Goal: Transaction & Acquisition: Purchase product/service

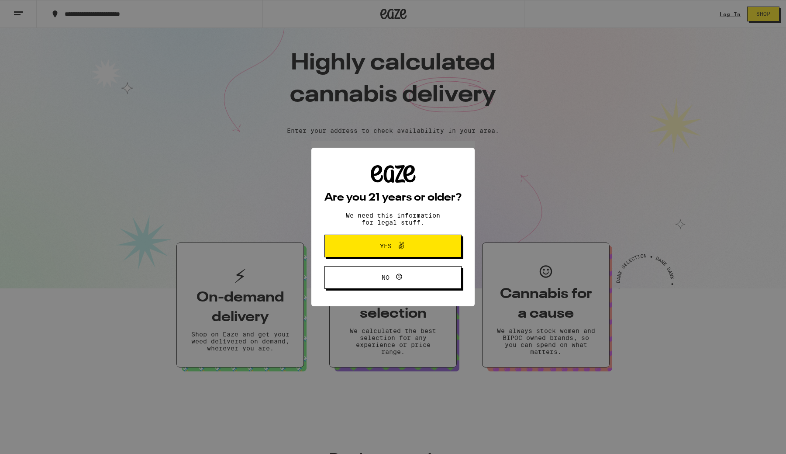
click at [411, 240] on button "Yes" at bounding box center [392, 245] width 137 height 23
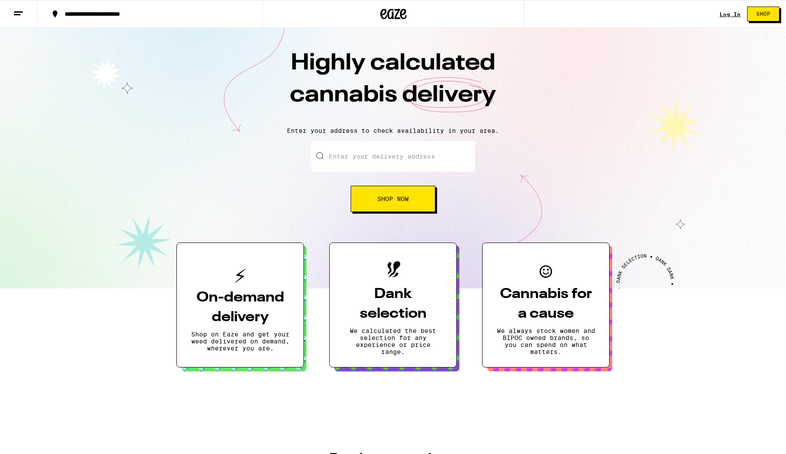
click at [381, 162] on input "Enter your delivery address" at bounding box center [393, 156] width 164 height 31
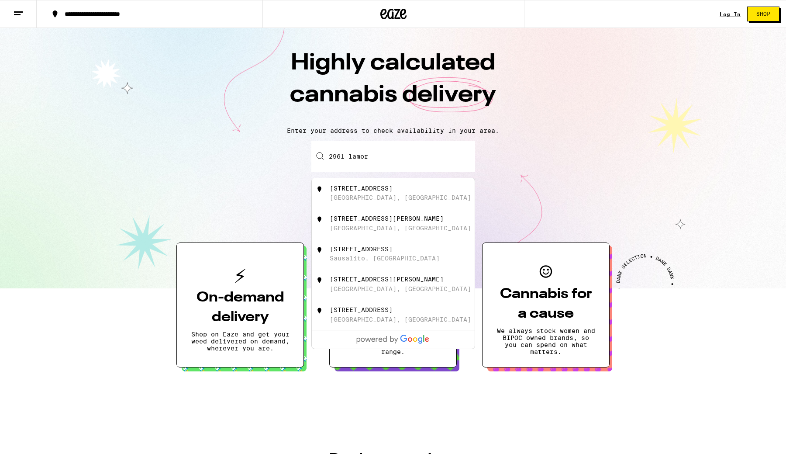
click at [392, 187] on div "[STREET_ADDRESS]" at bounding box center [361, 188] width 63 height 7
type input "[STREET_ADDRESS]"
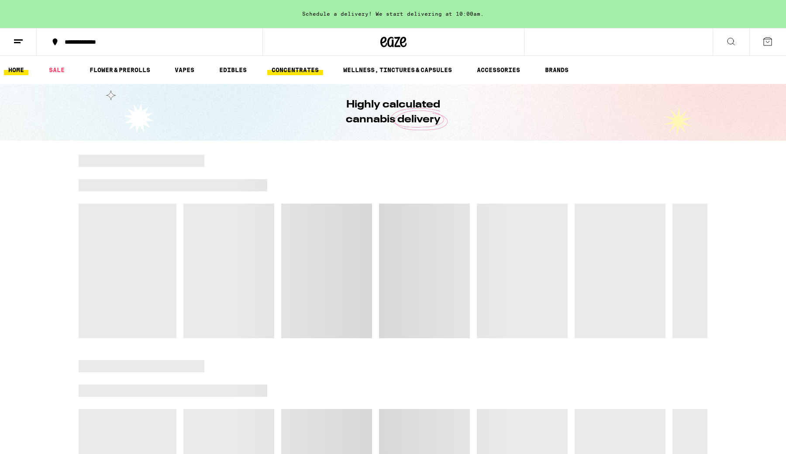
click at [289, 70] on link "CONCENTRATES" at bounding box center [295, 70] width 56 height 10
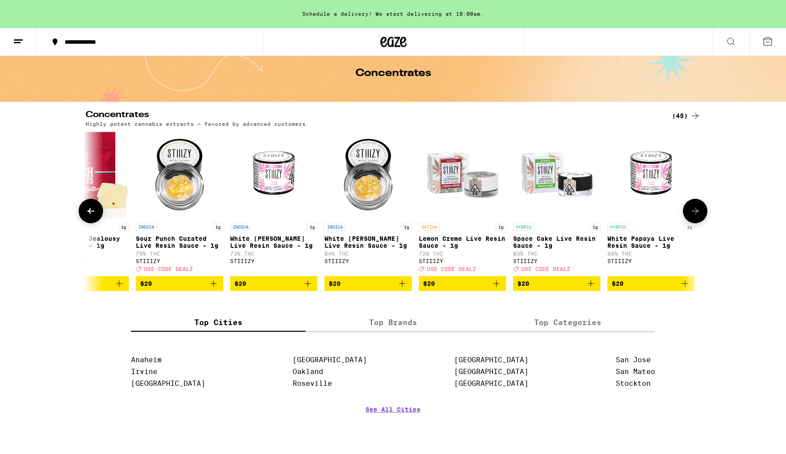
scroll to position [0, 1272]
